Goal: Information Seeking & Learning: Learn about a topic

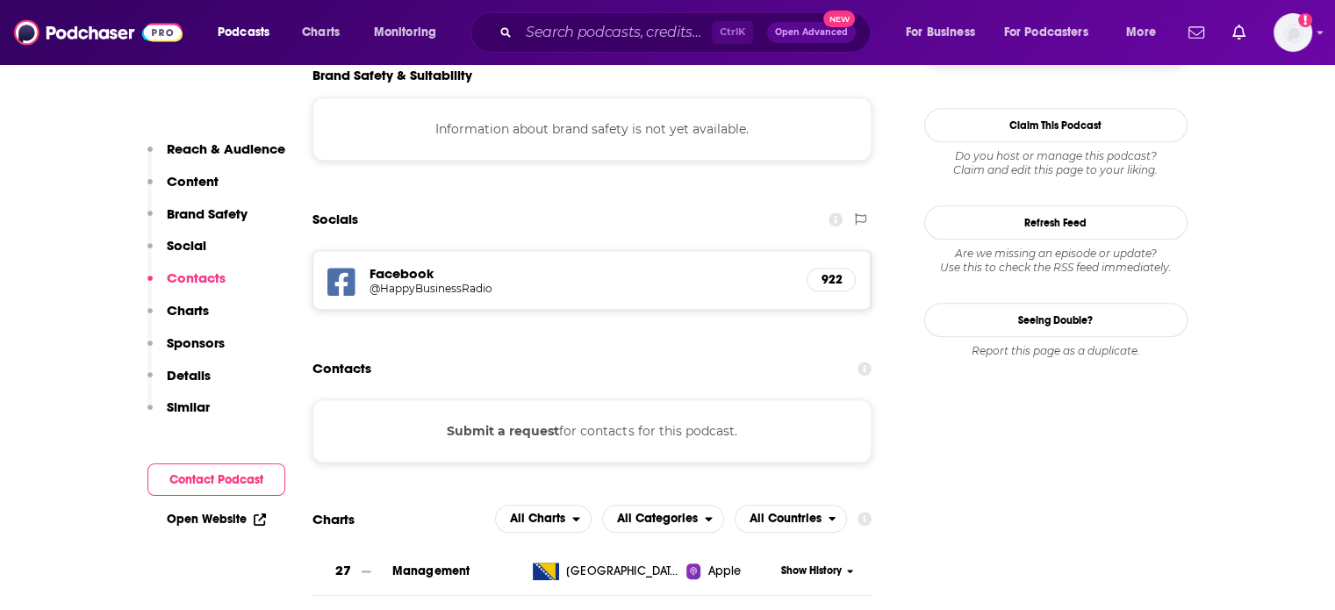
scroll to position [363, 0]
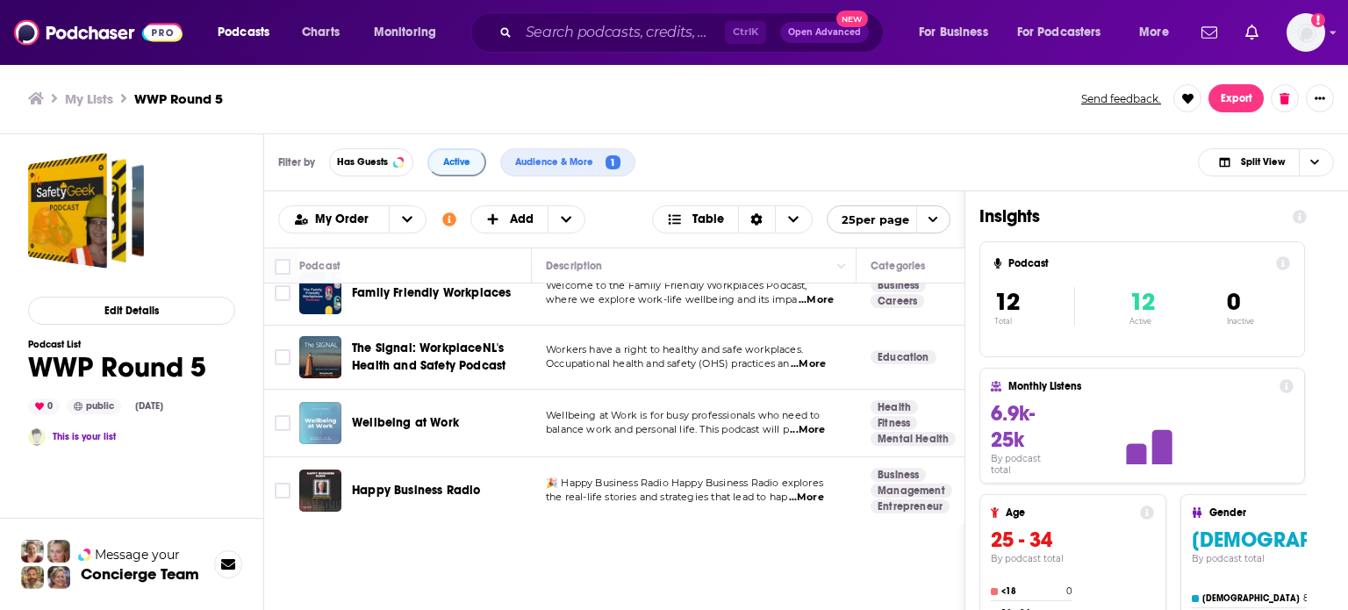
scroll to position [615, 0]
click at [565, 32] on input "Search podcasts, credits, & more..." at bounding box center [622, 32] width 206 height 28
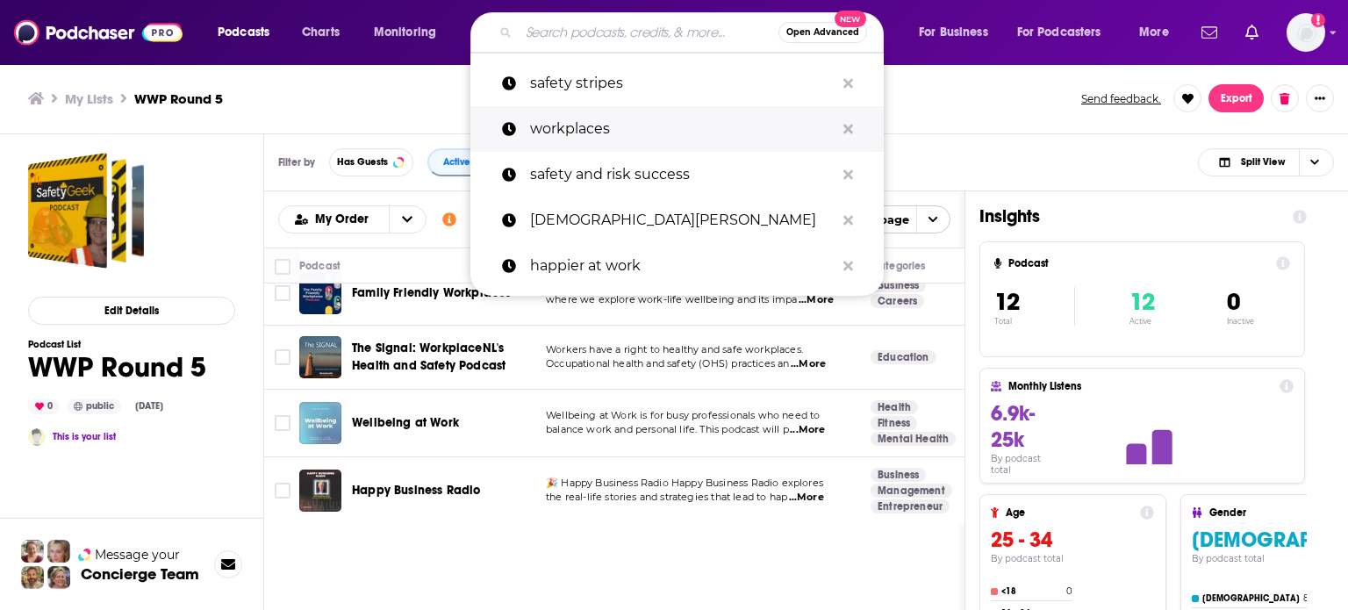
click at [562, 124] on p "workplaces" at bounding box center [682, 129] width 305 height 46
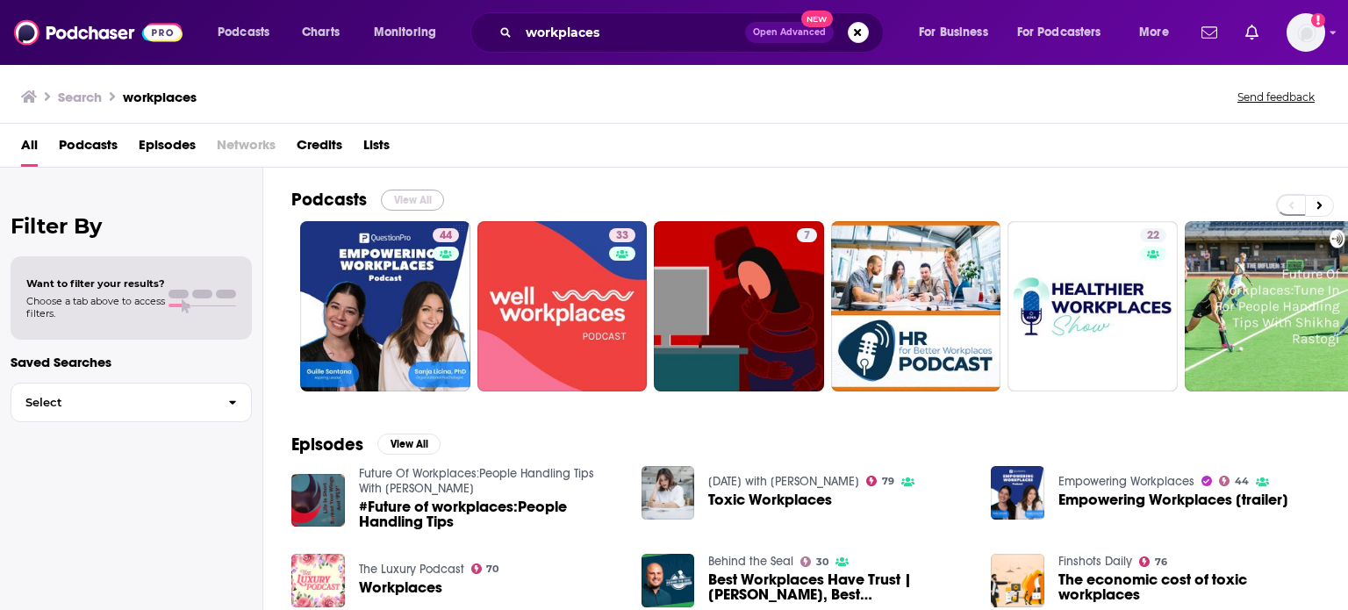
click at [391, 199] on button "View All" at bounding box center [412, 200] width 63 height 21
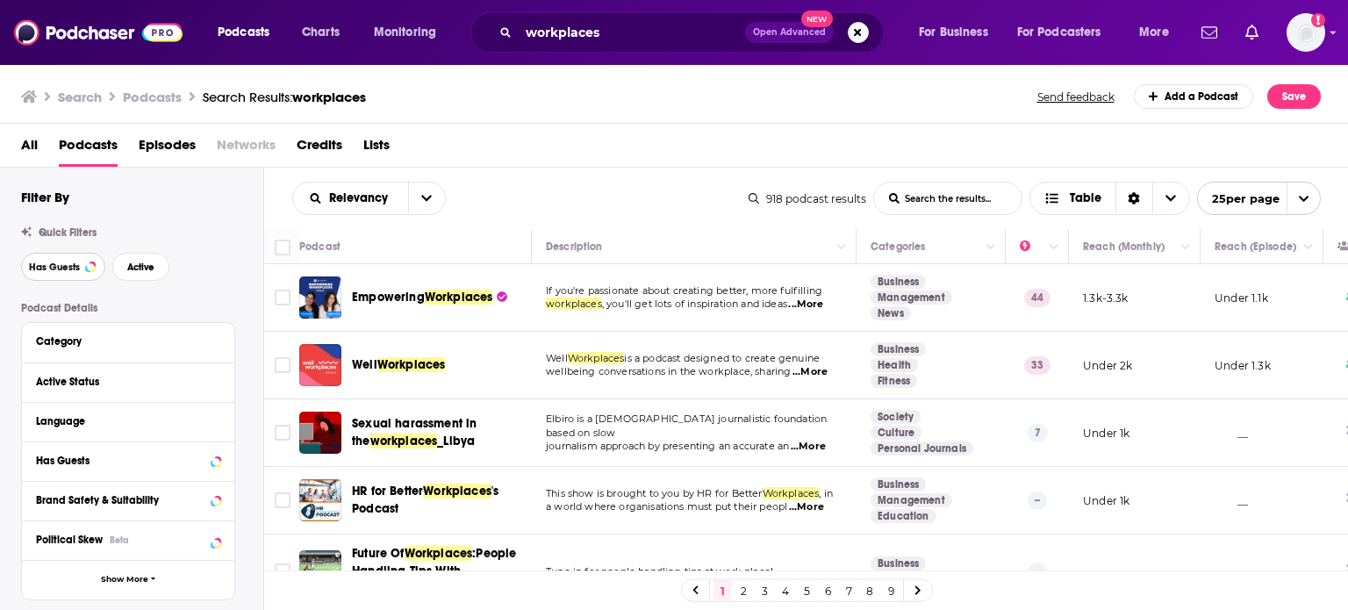
click at [68, 262] on span "Has Guests" at bounding box center [54, 267] width 51 height 10
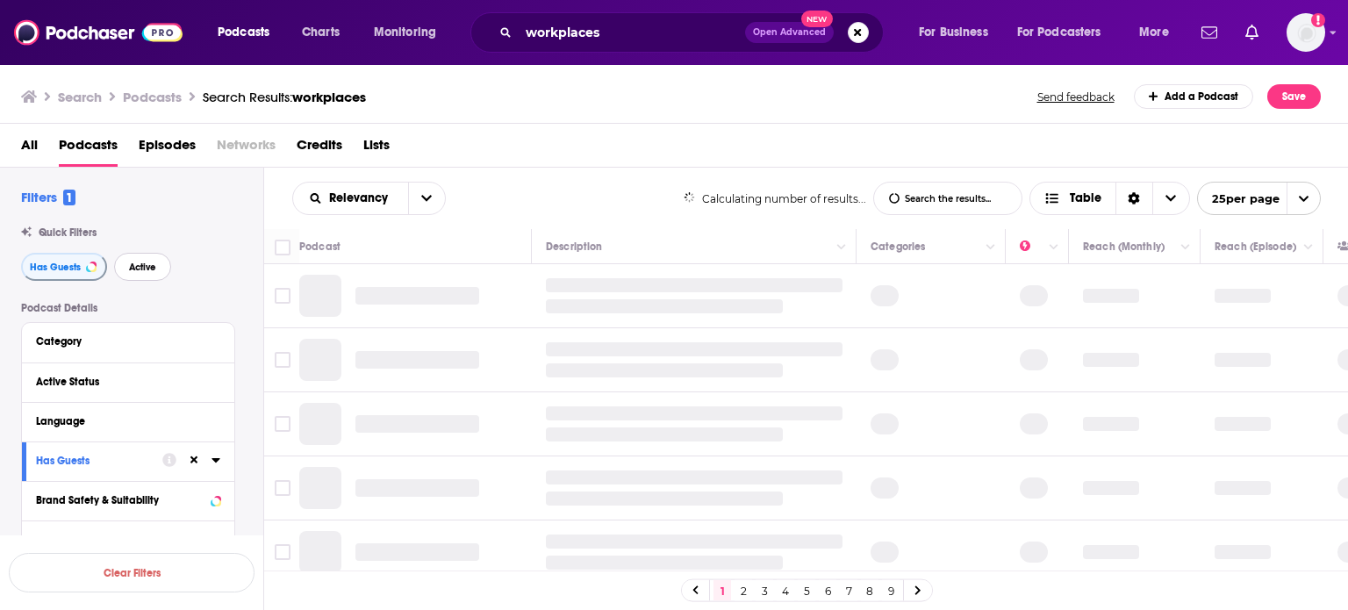
click at [119, 266] on button "Active" at bounding box center [142, 267] width 57 height 28
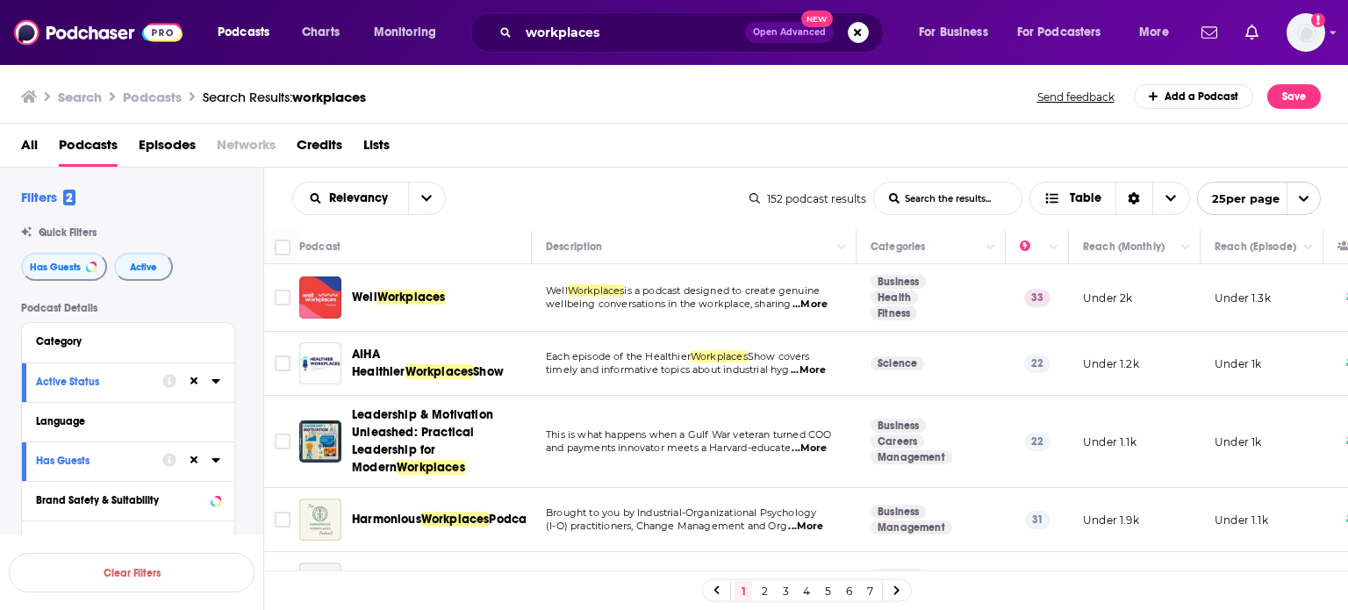
click at [765, 591] on link "2" at bounding box center [765, 590] width 18 height 21
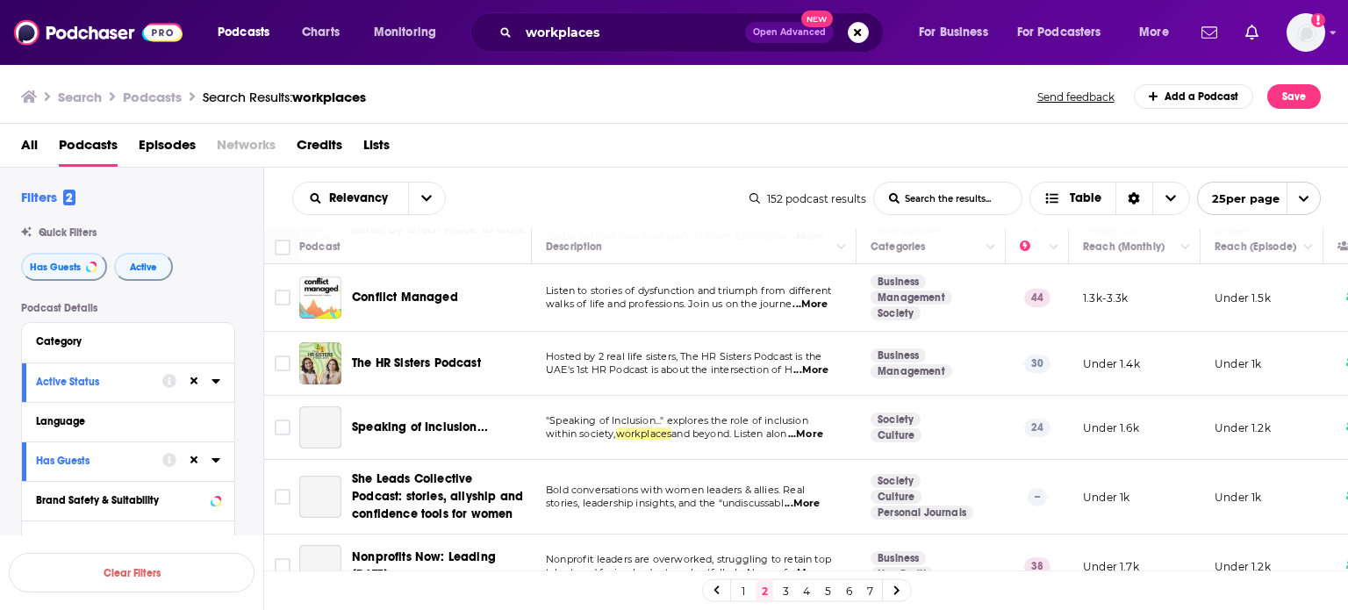
scroll to position [878, 0]
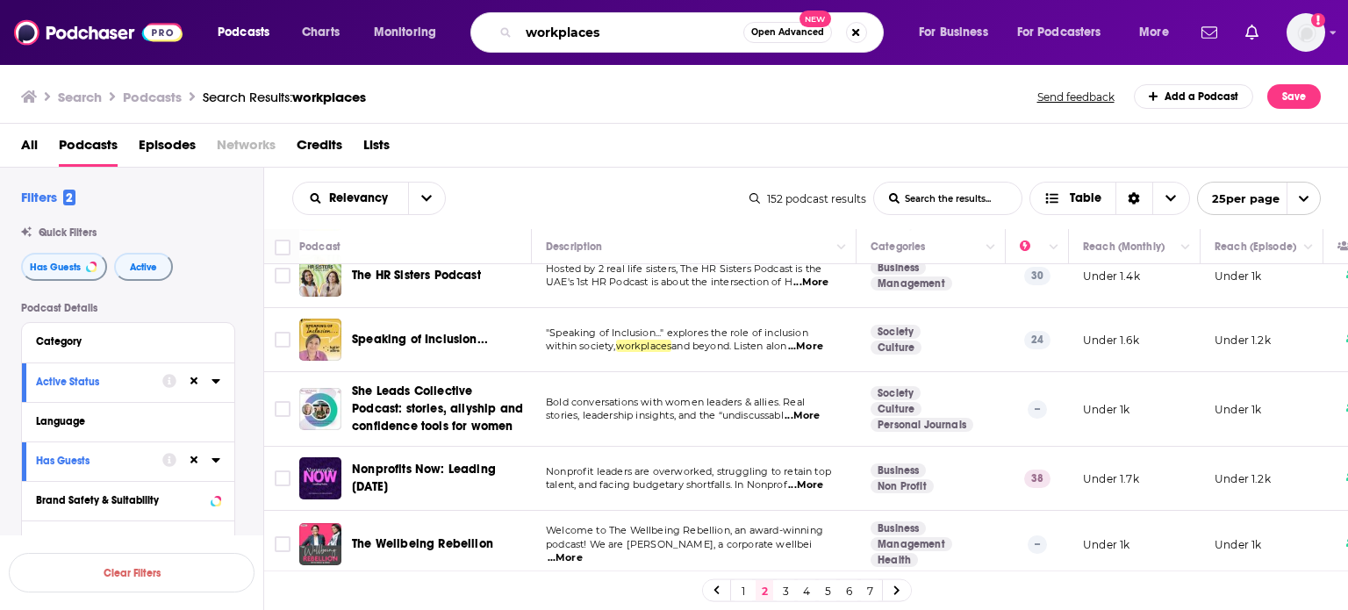
click at [565, 29] on input "workplaces" at bounding box center [631, 32] width 225 height 28
paste input "Organisation"
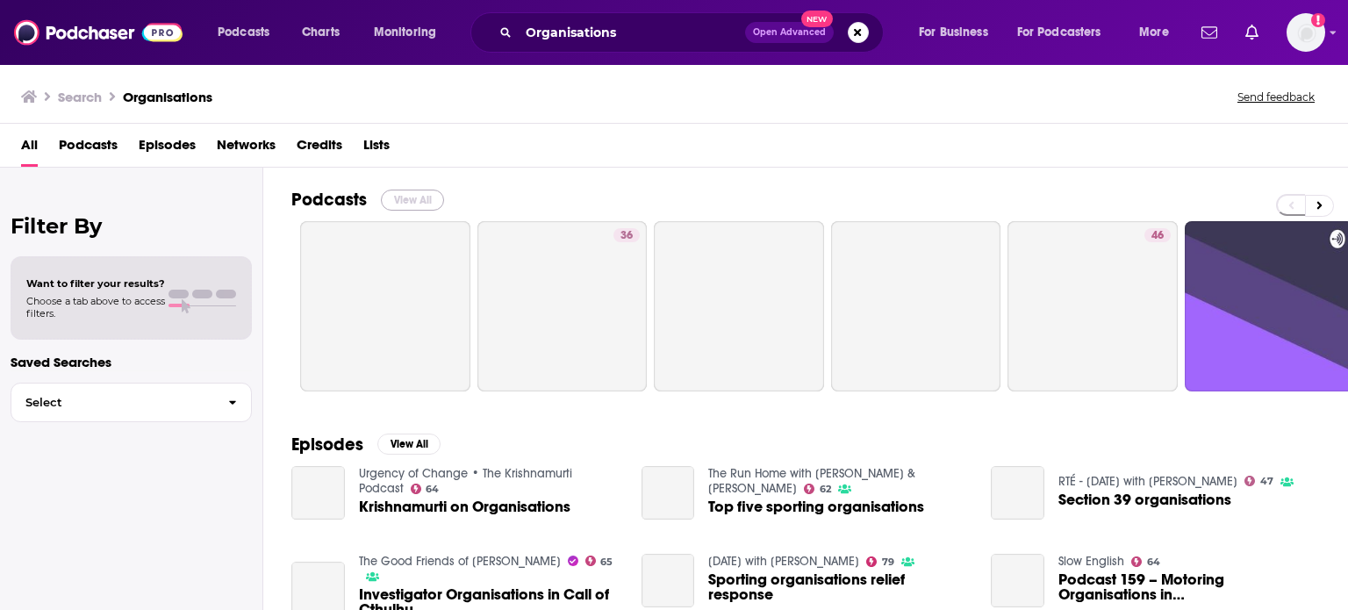
click at [419, 198] on button "View All" at bounding box center [412, 200] width 63 height 21
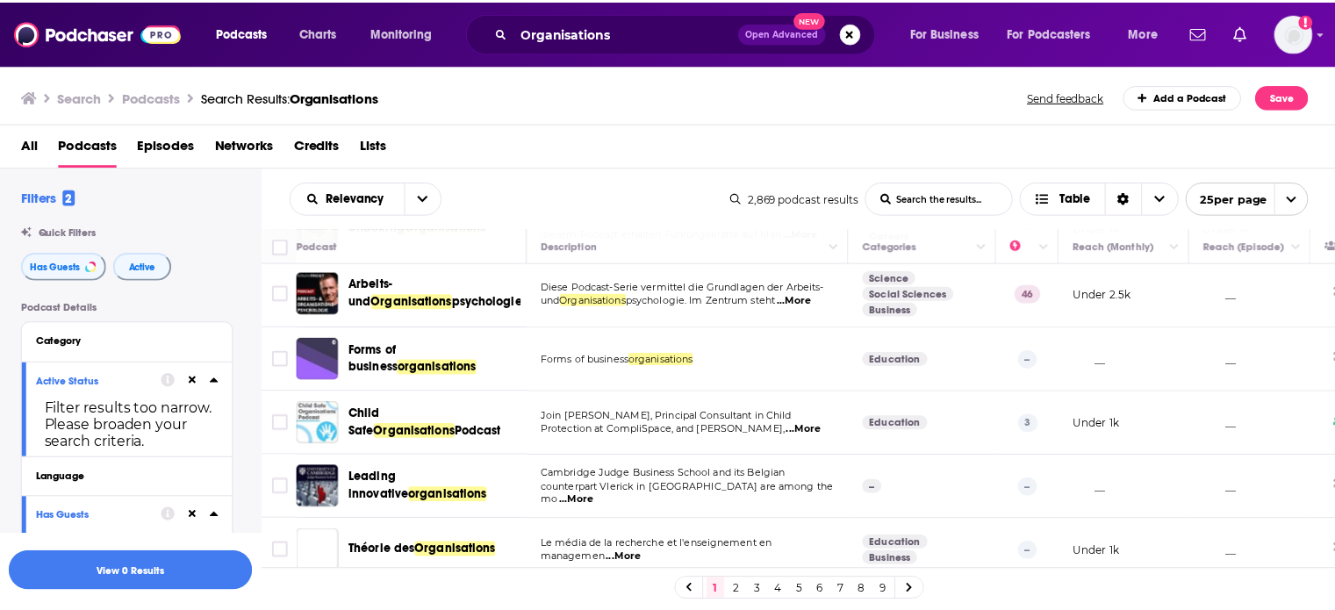
scroll to position [351, 0]
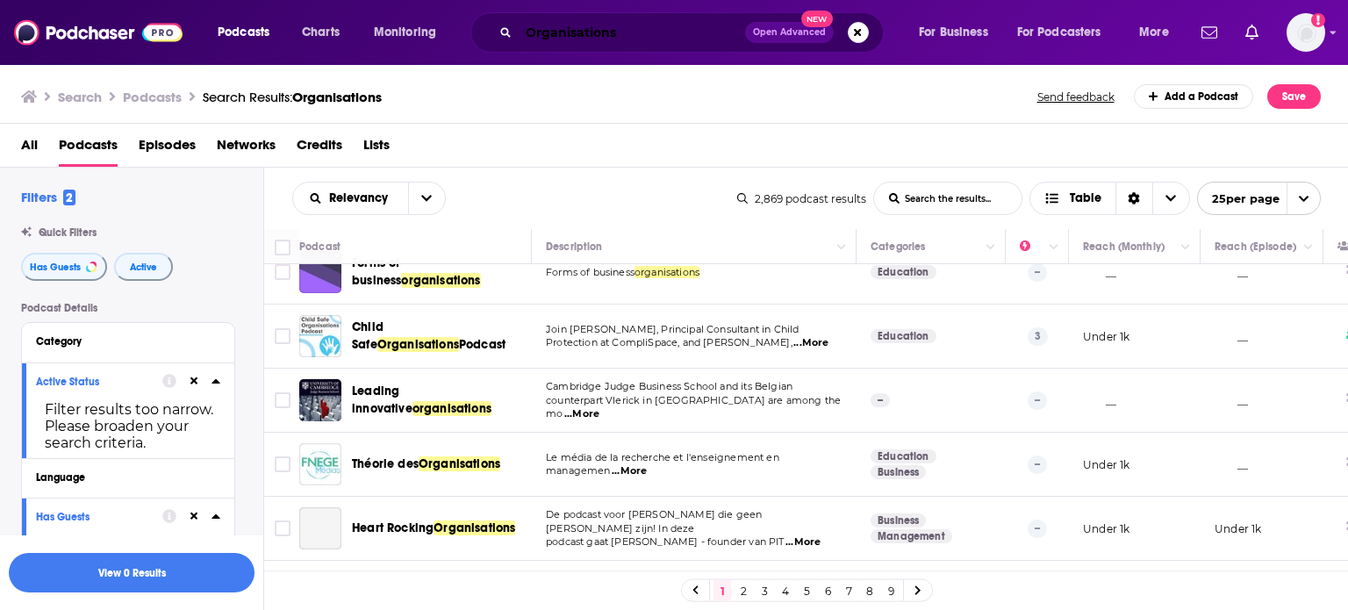
click at [528, 34] on input "Organisations" at bounding box center [632, 32] width 226 height 28
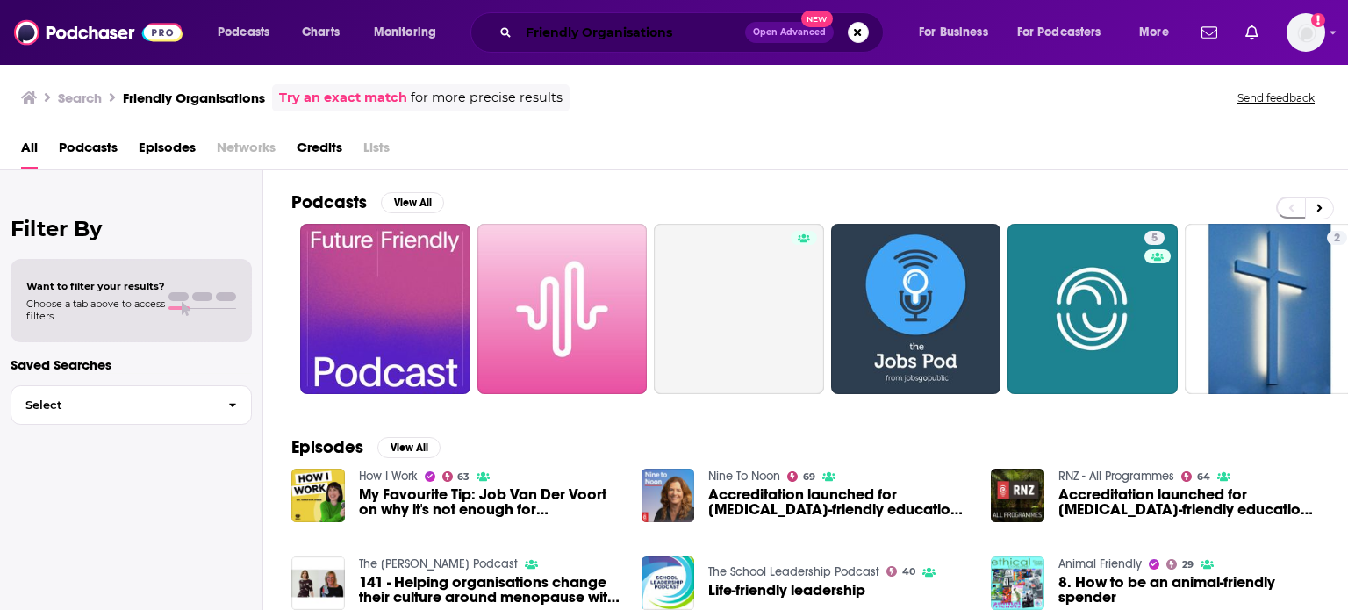
click at [580, 27] on input "Friendly Organisations" at bounding box center [632, 32] width 226 height 28
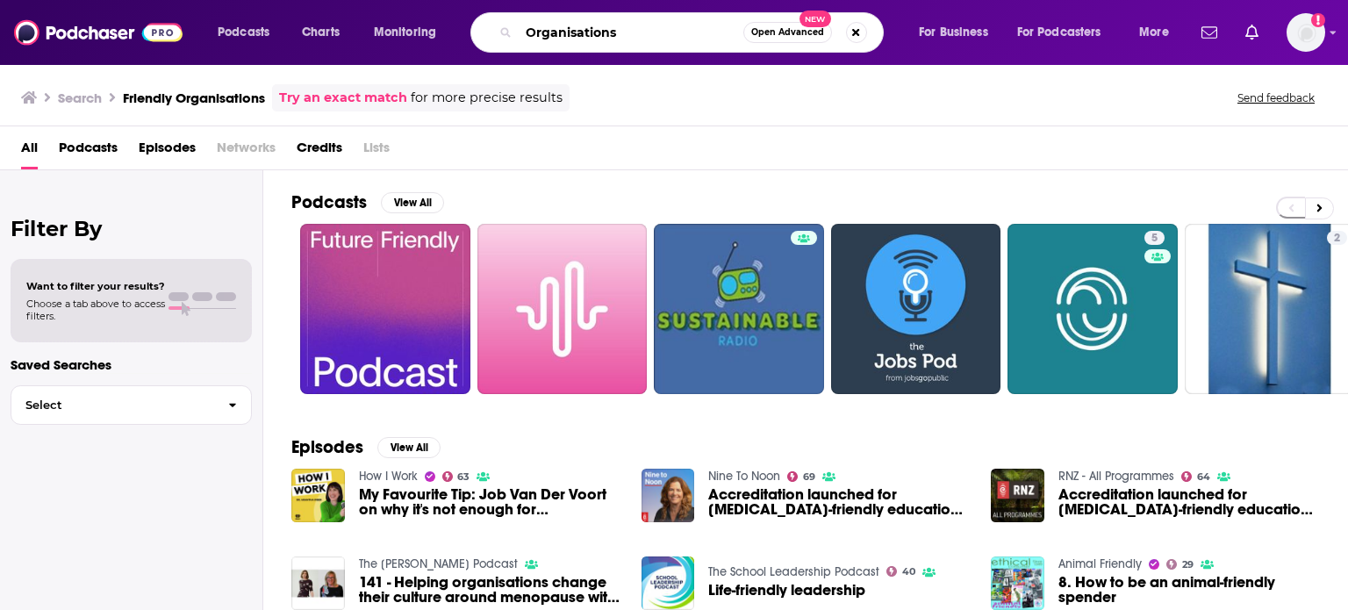
type input "Organisations"
click at [1300, 34] on img "Logged in as ColinMcA" at bounding box center [1306, 32] width 39 height 39
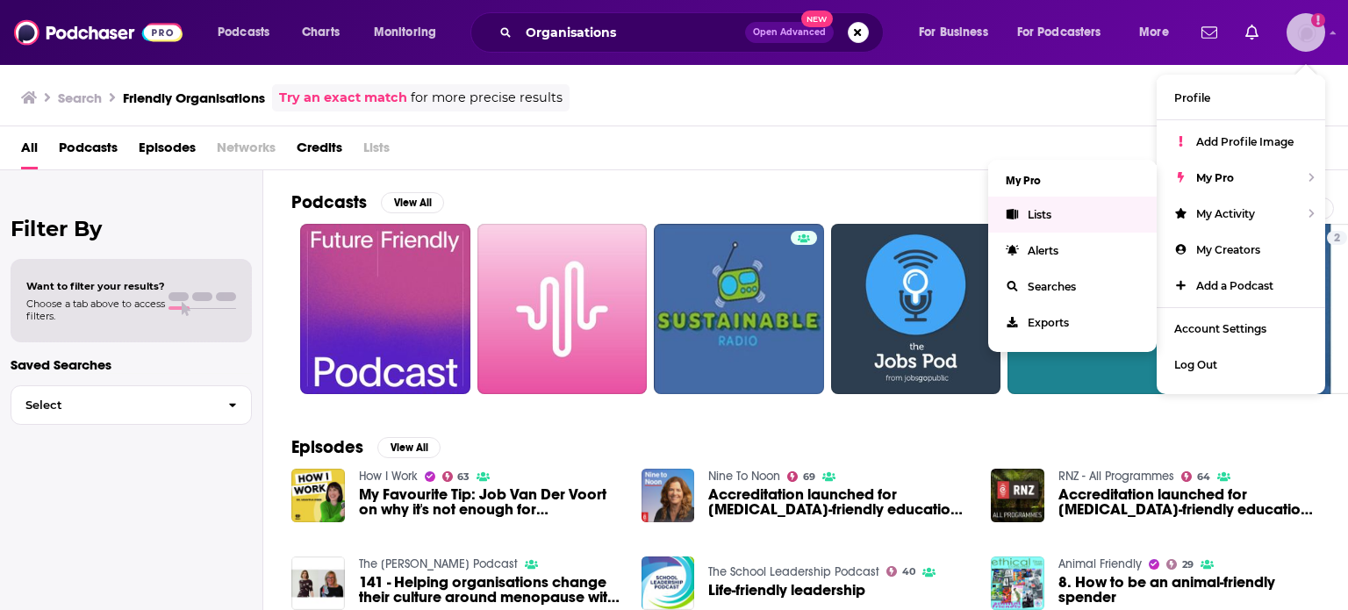
click at [1064, 210] on link "Lists" at bounding box center [1072, 215] width 169 height 36
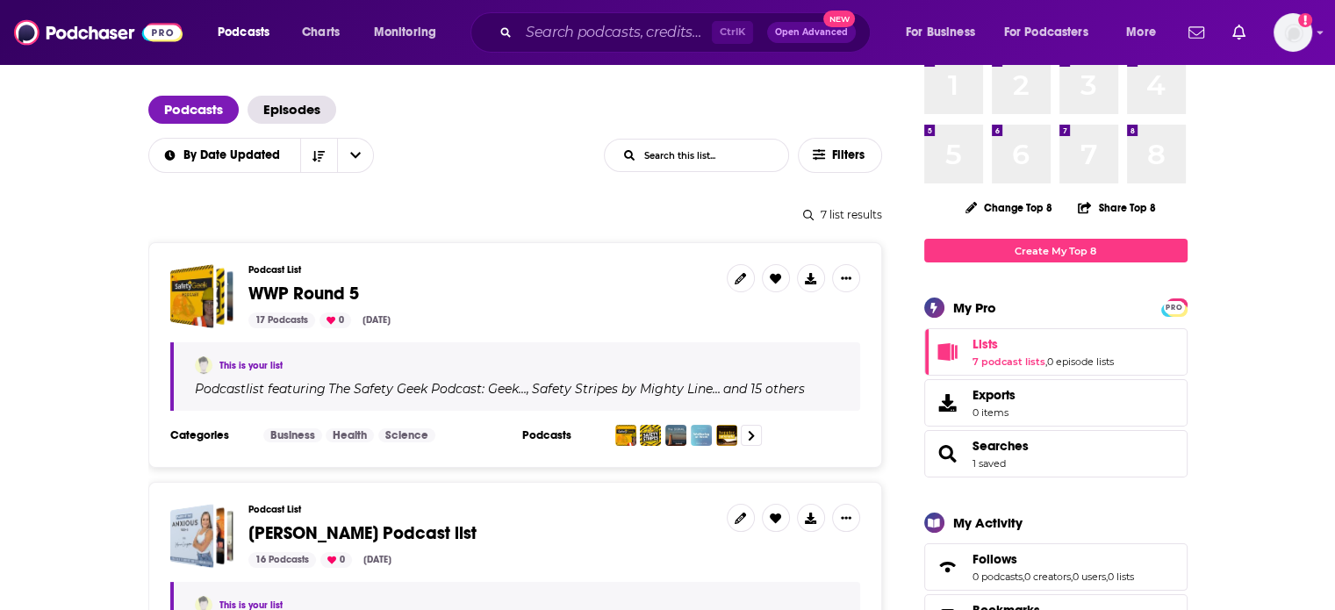
scroll to position [88, 0]
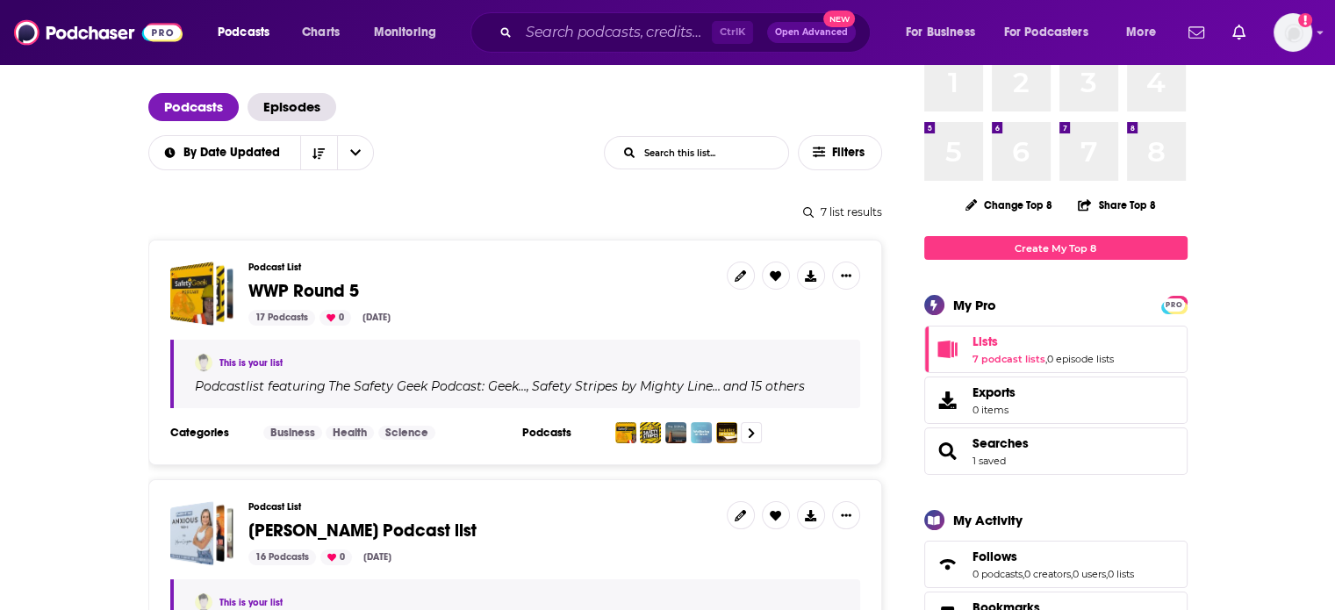
click at [304, 292] on span "WWP Round 5" at bounding box center [303, 291] width 111 height 22
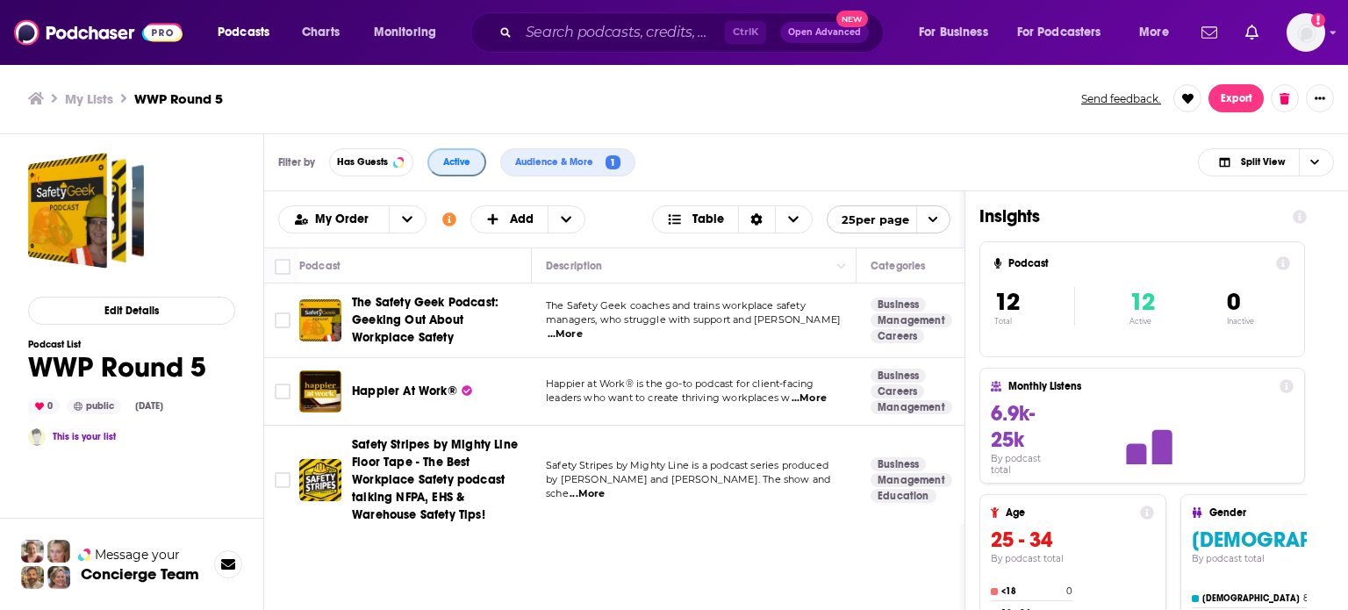
click at [440, 164] on button "Active" at bounding box center [457, 162] width 59 height 28
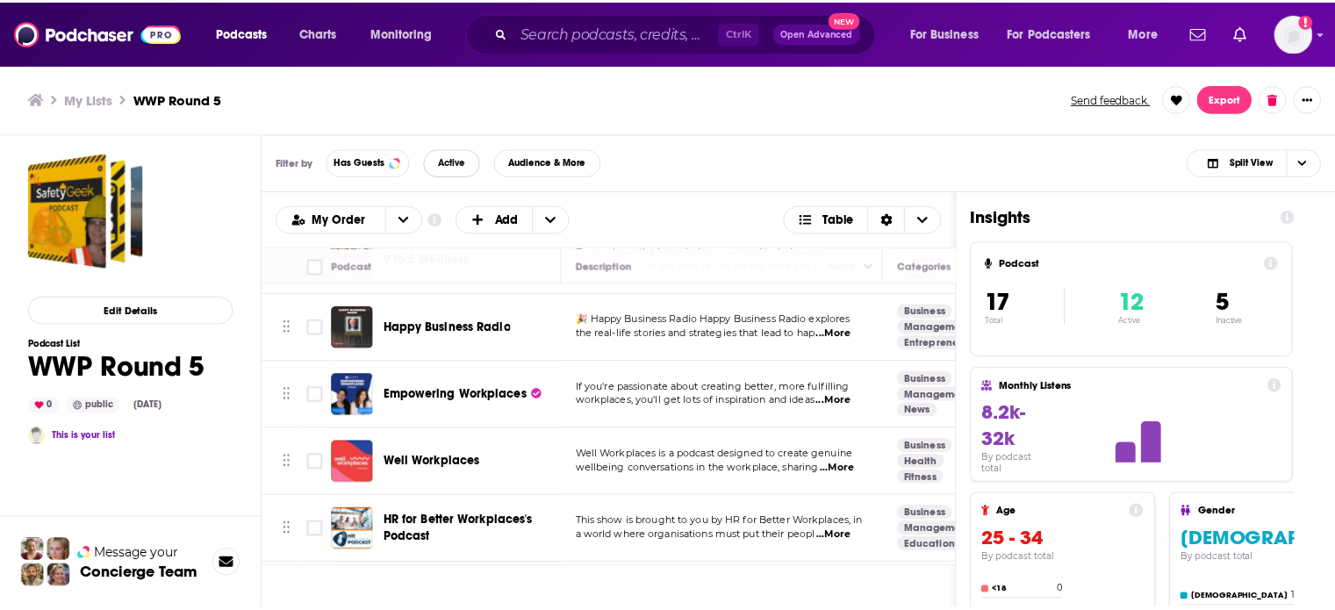
scroll to position [614, 0]
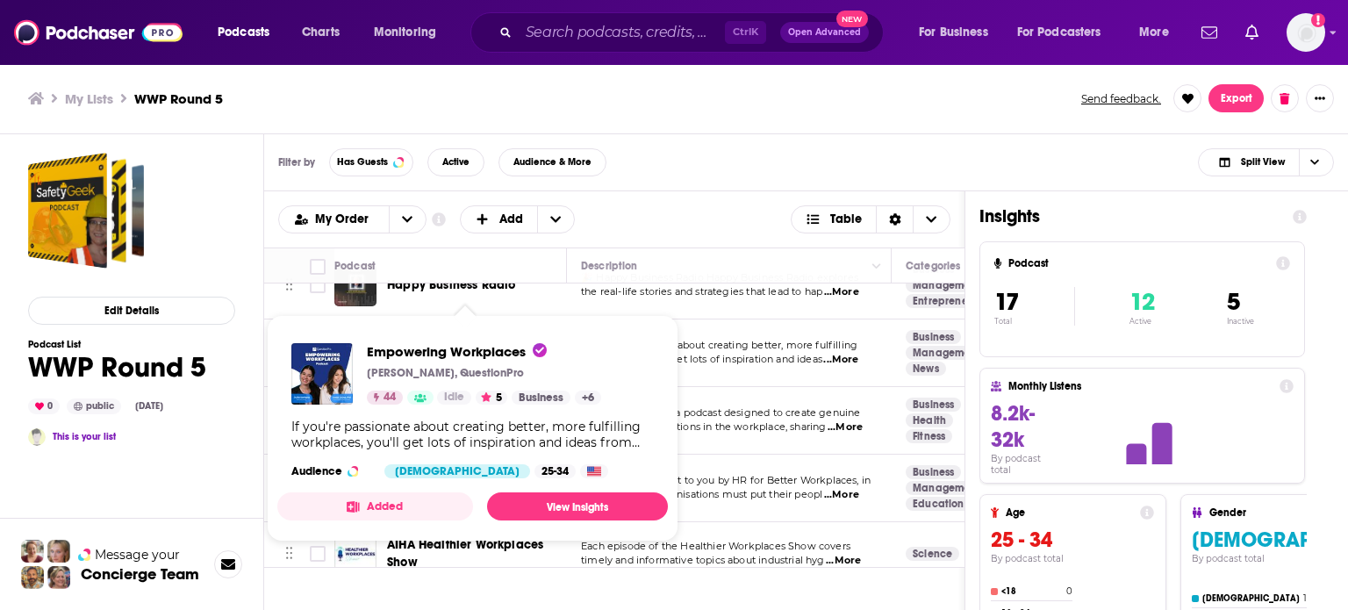
click at [484, 347] on span "Empowering Workplaces" at bounding box center [457, 351] width 180 height 17
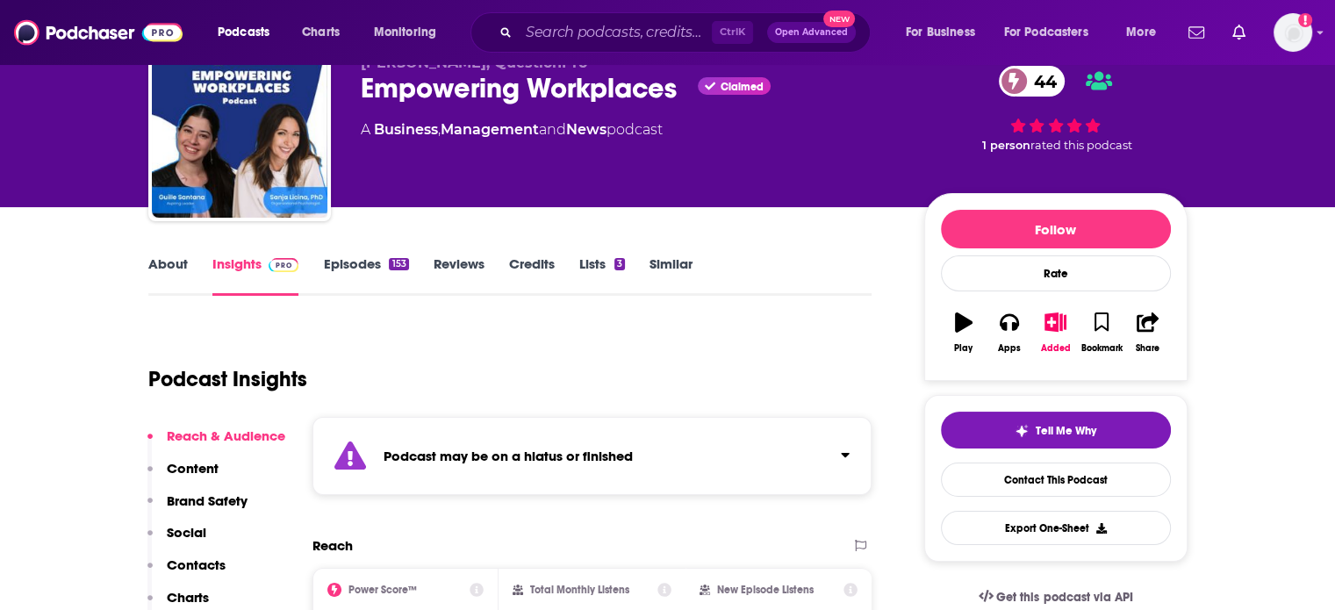
scroll to position [88, 0]
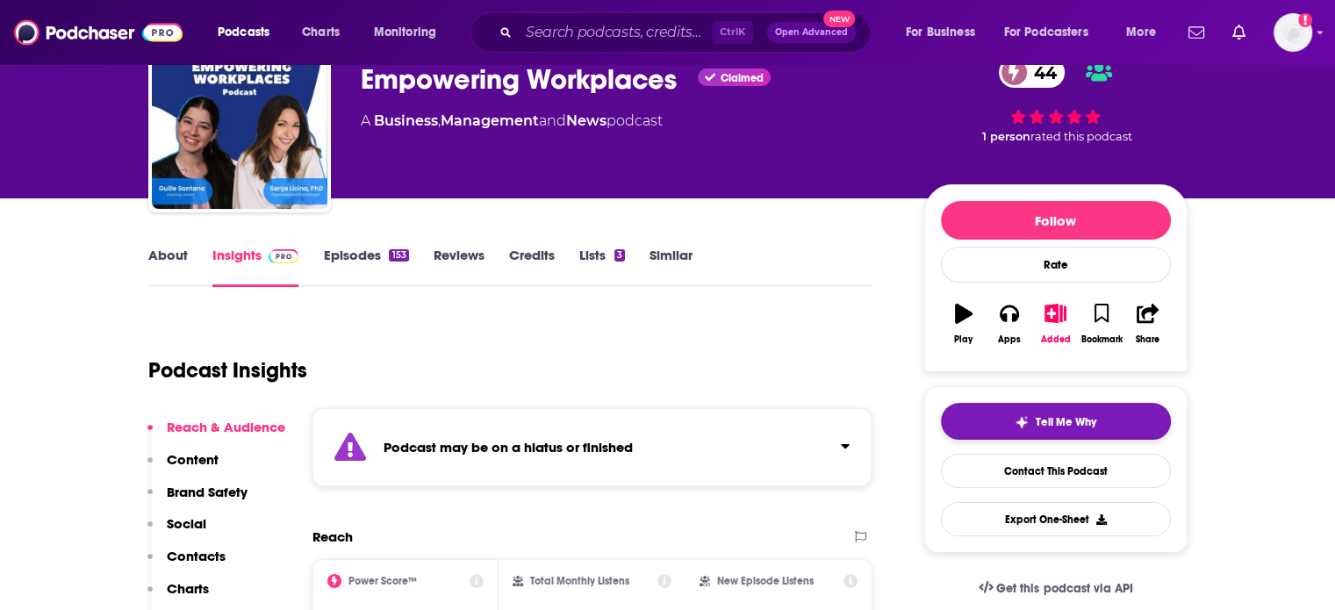
click at [1017, 431] on button "Tell Me Why" at bounding box center [1056, 421] width 230 height 37
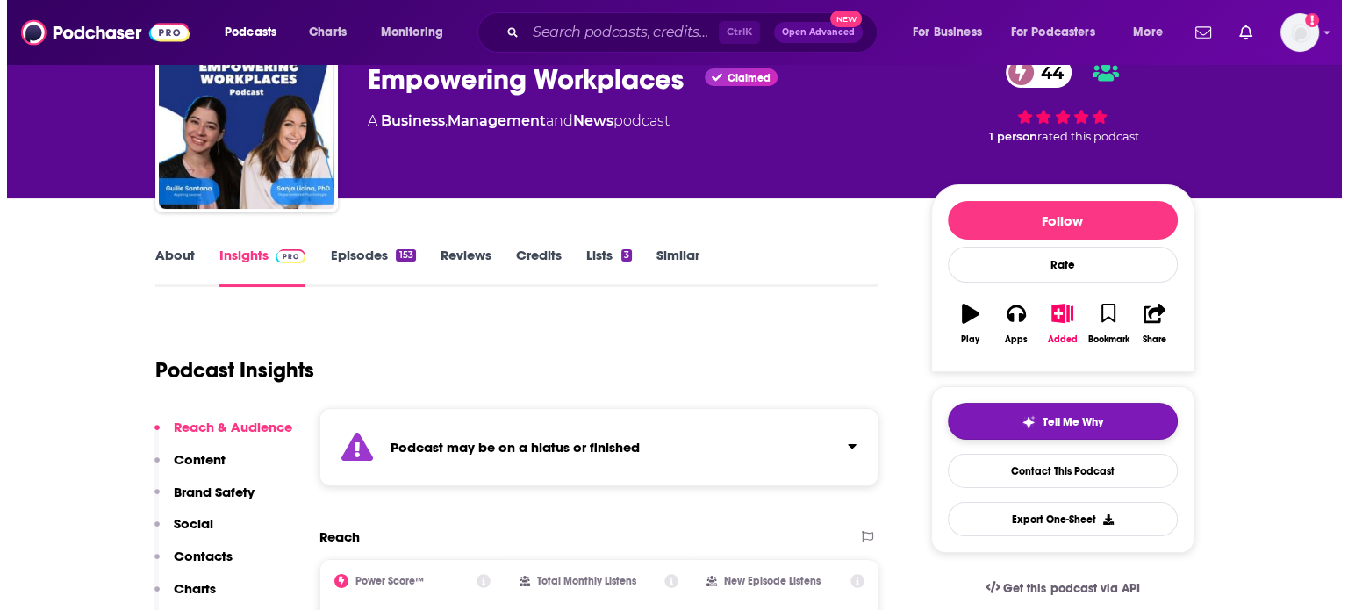
scroll to position [0, 0]
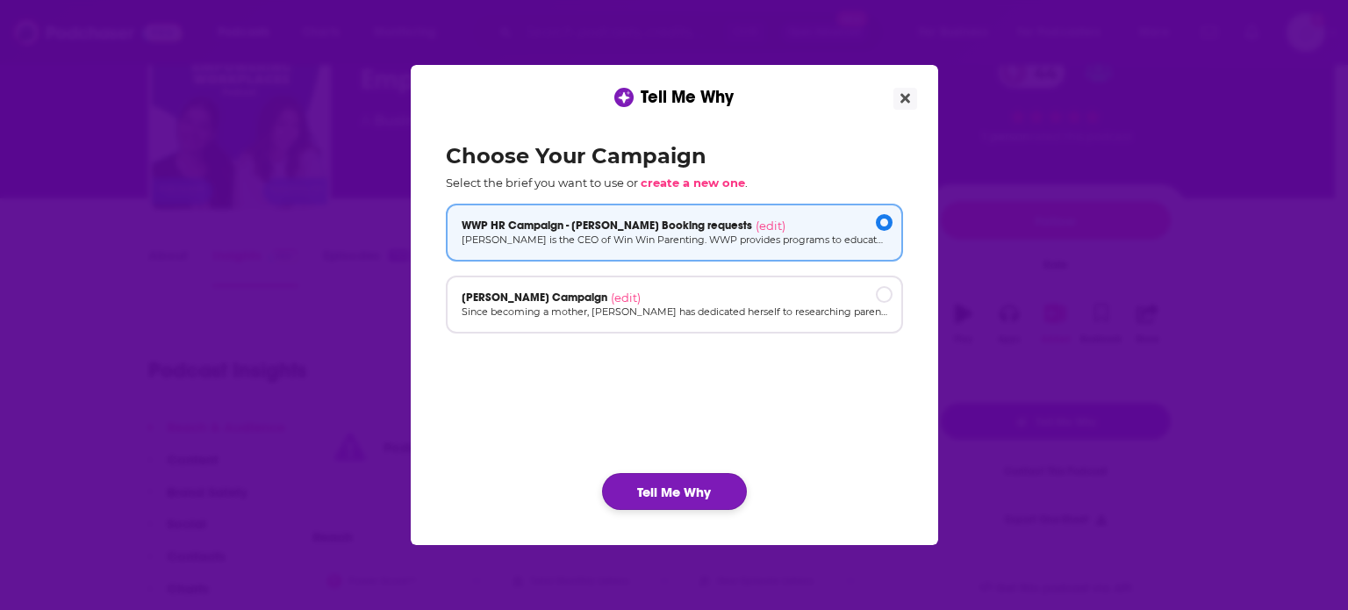
click at [678, 491] on button "Tell Me Why" at bounding box center [674, 491] width 145 height 37
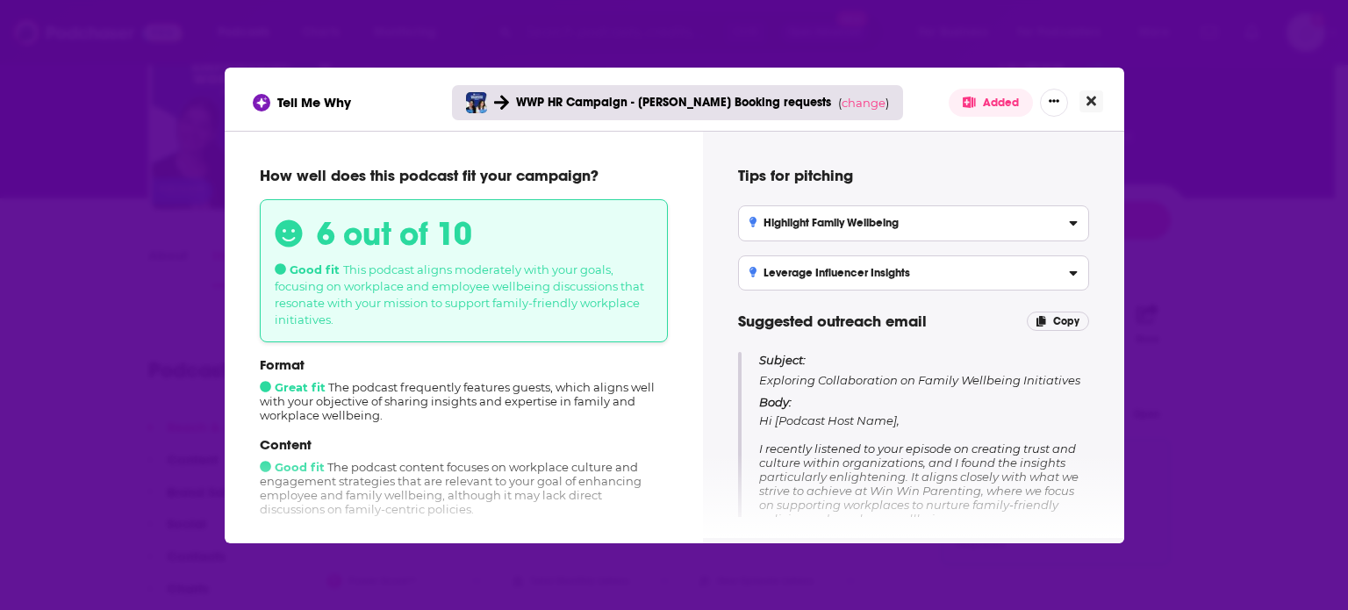
click at [1091, 97] on icon "Close" at bounding box center [1092, 101] width 10 height 14
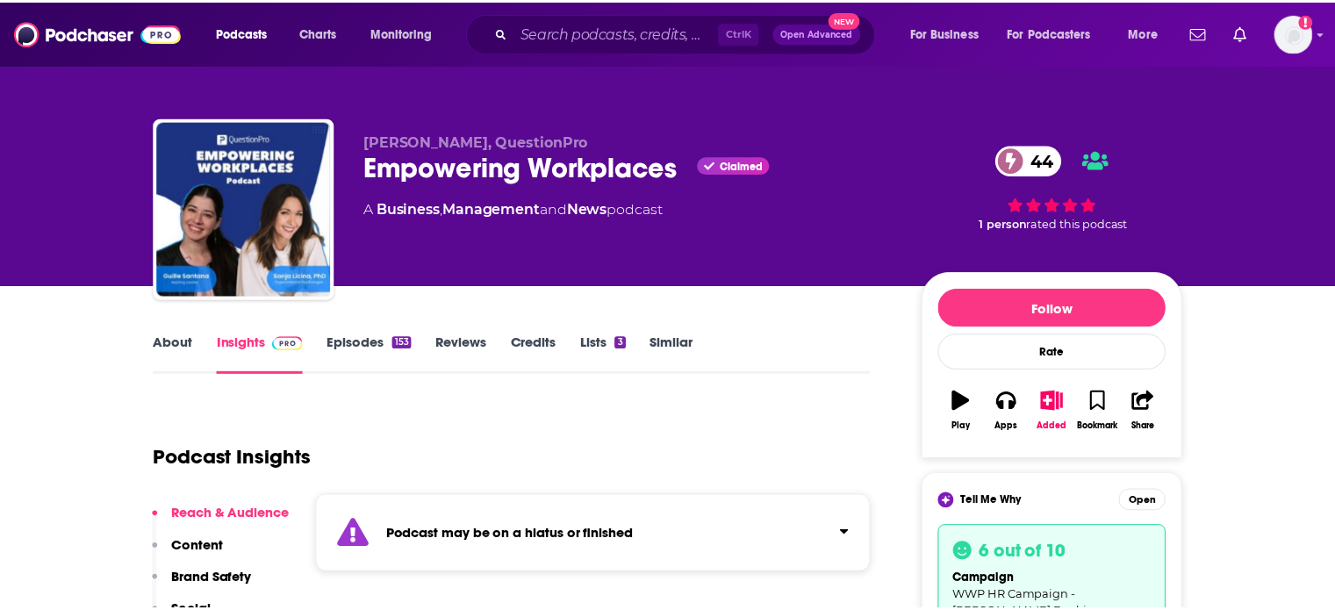
scroll to position [88, 0]
